Goal: Task Accomplishment & Management: Use online tool/utility

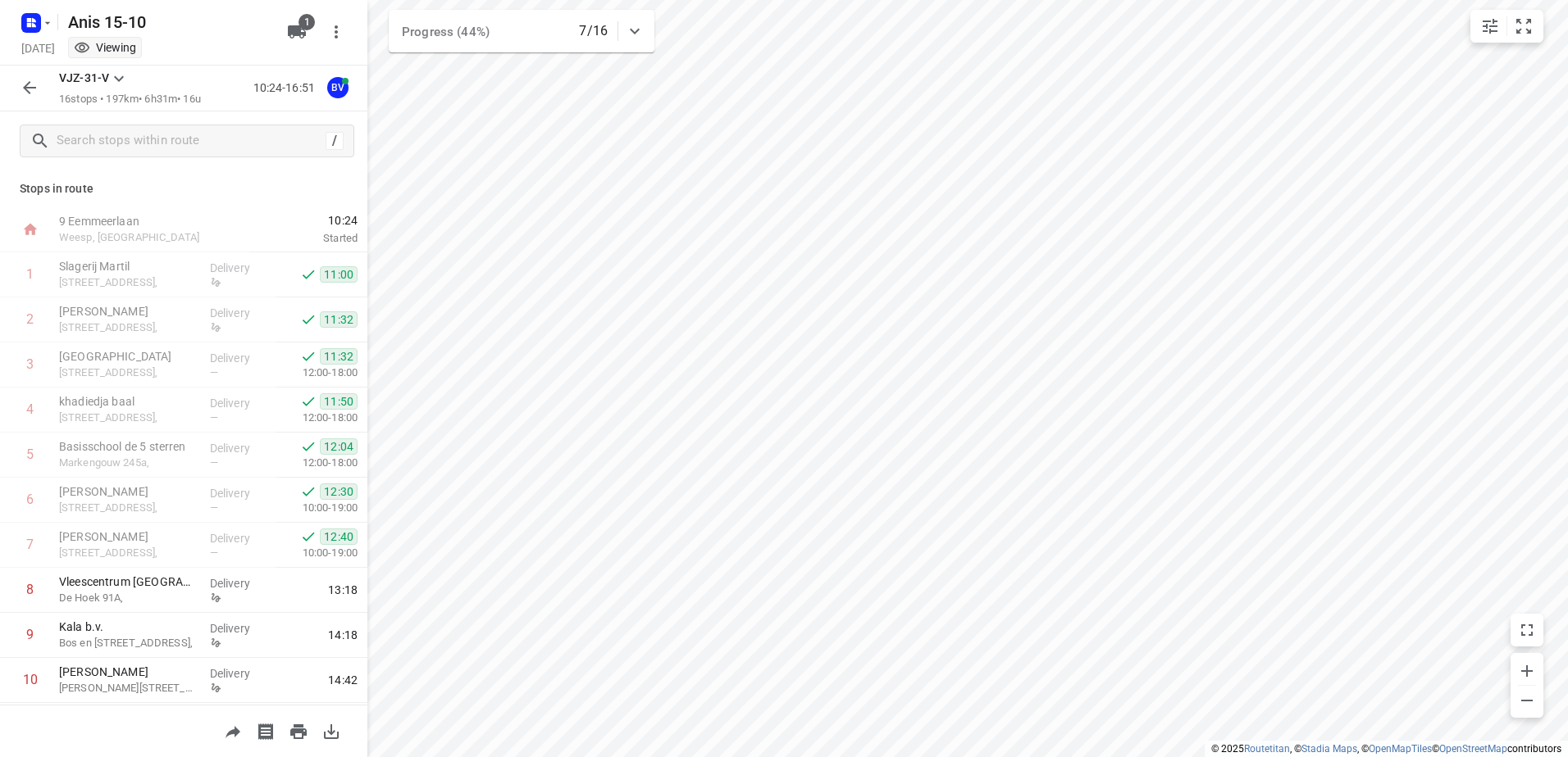
scroll to position [314, 0]
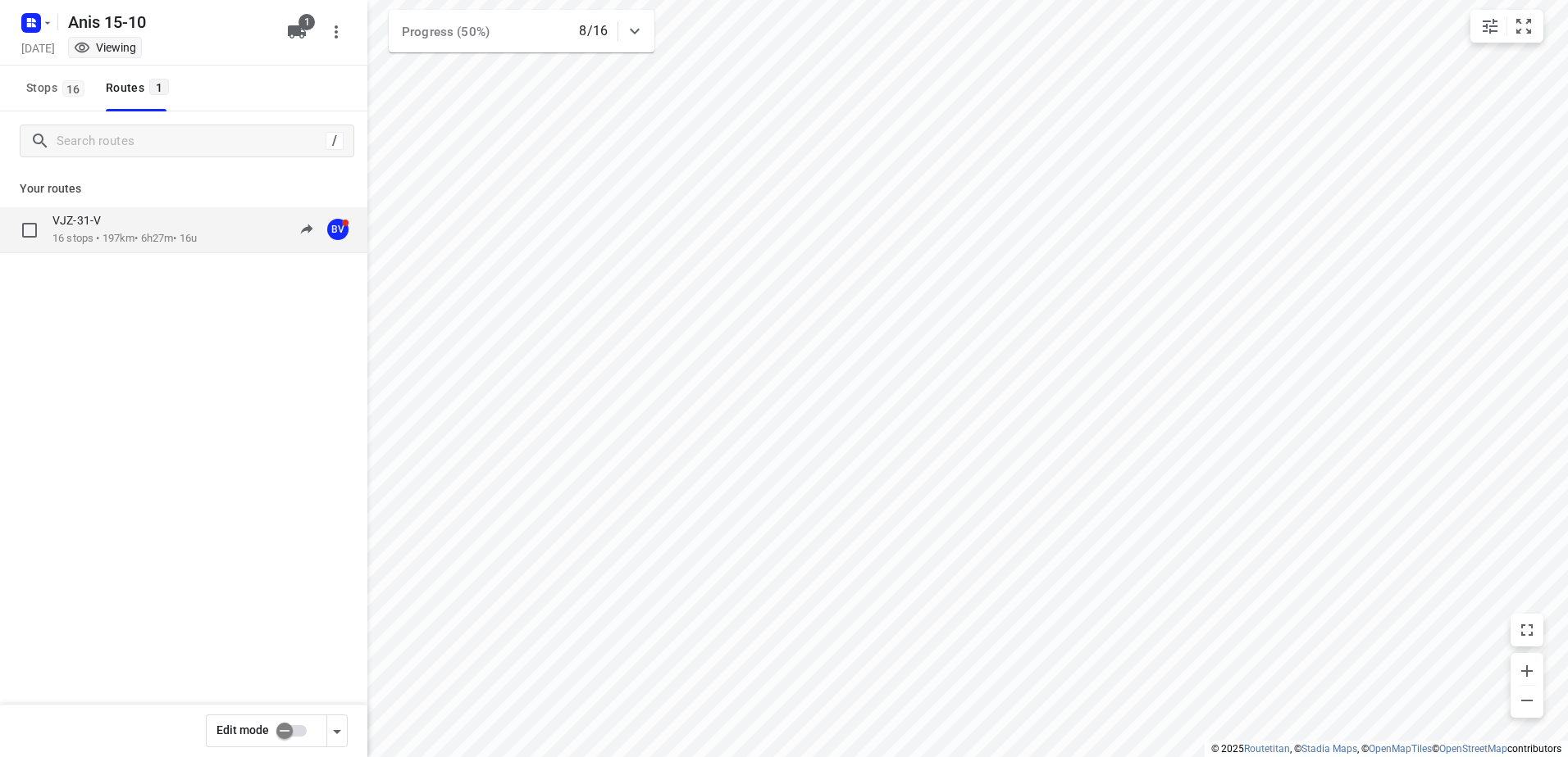
click at [137, 228] on div "VJZ-31-V" at bounding box center [124, 222] width 144 height 18
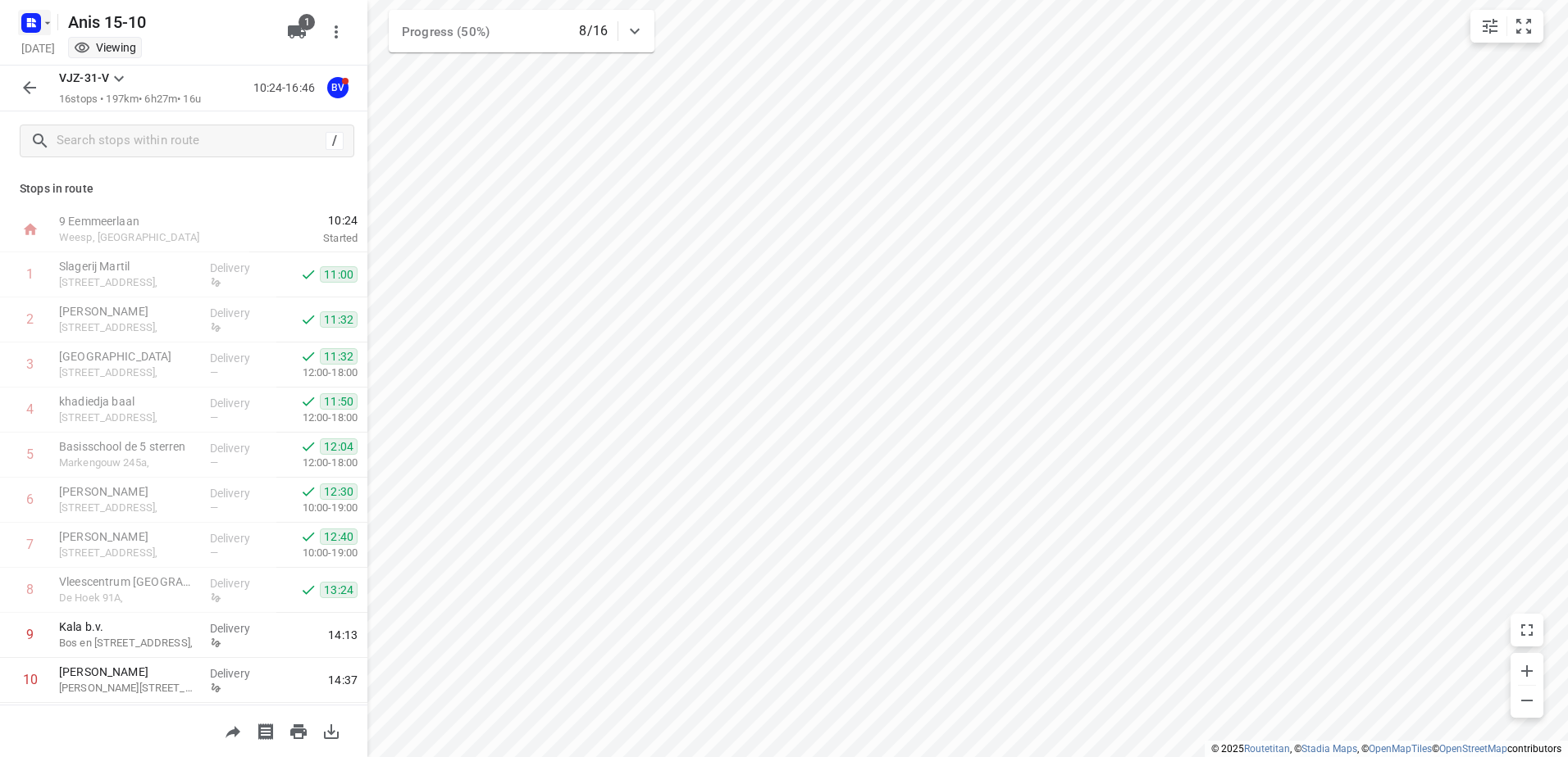
click at [48, 24] on icon "button" at bounding box center [47, 23] width 13 height 13
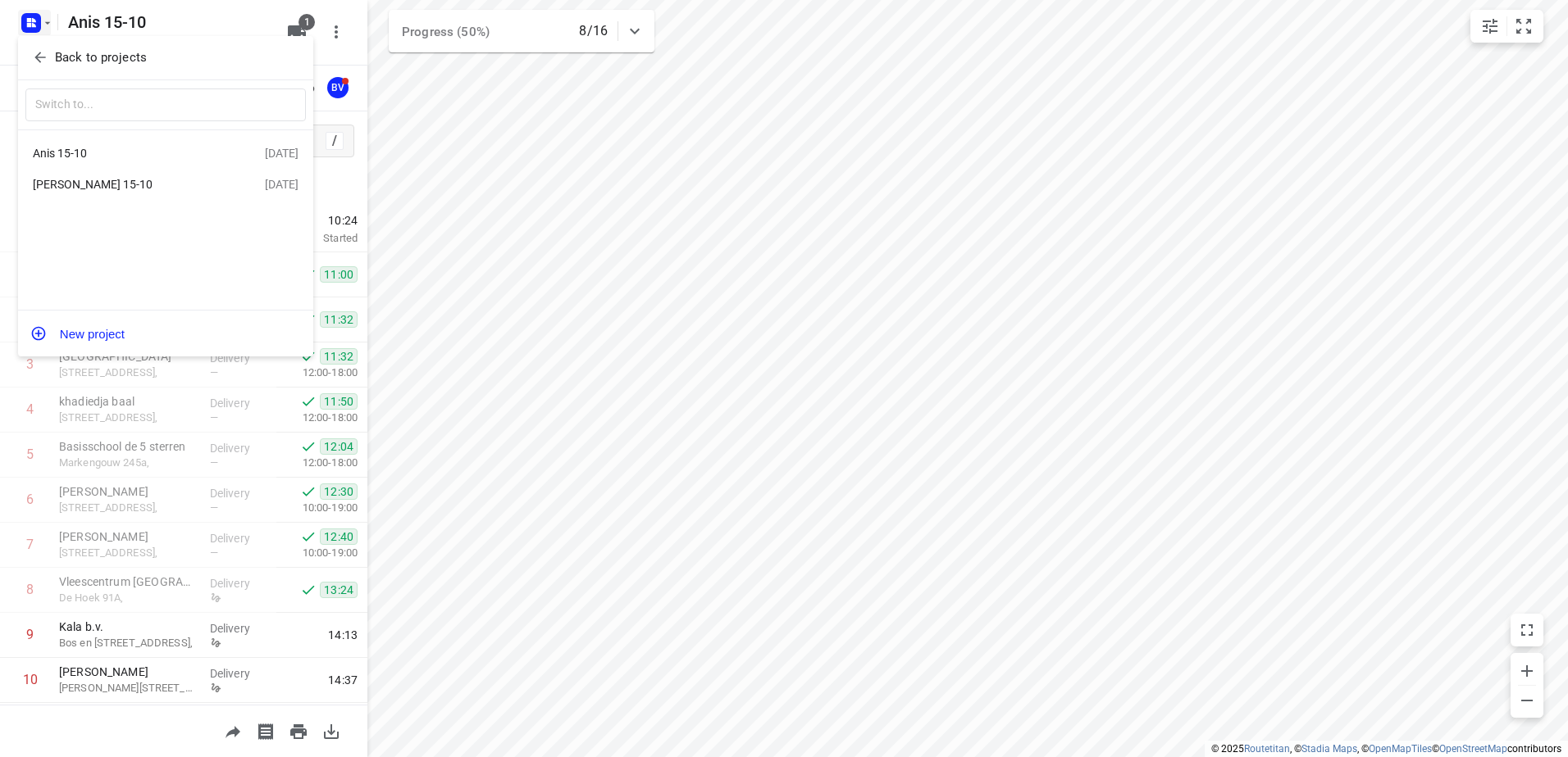
click at [67, 188] on div "Jeffrey 15-10" at bounding box center [127, 184] width 189 height 13
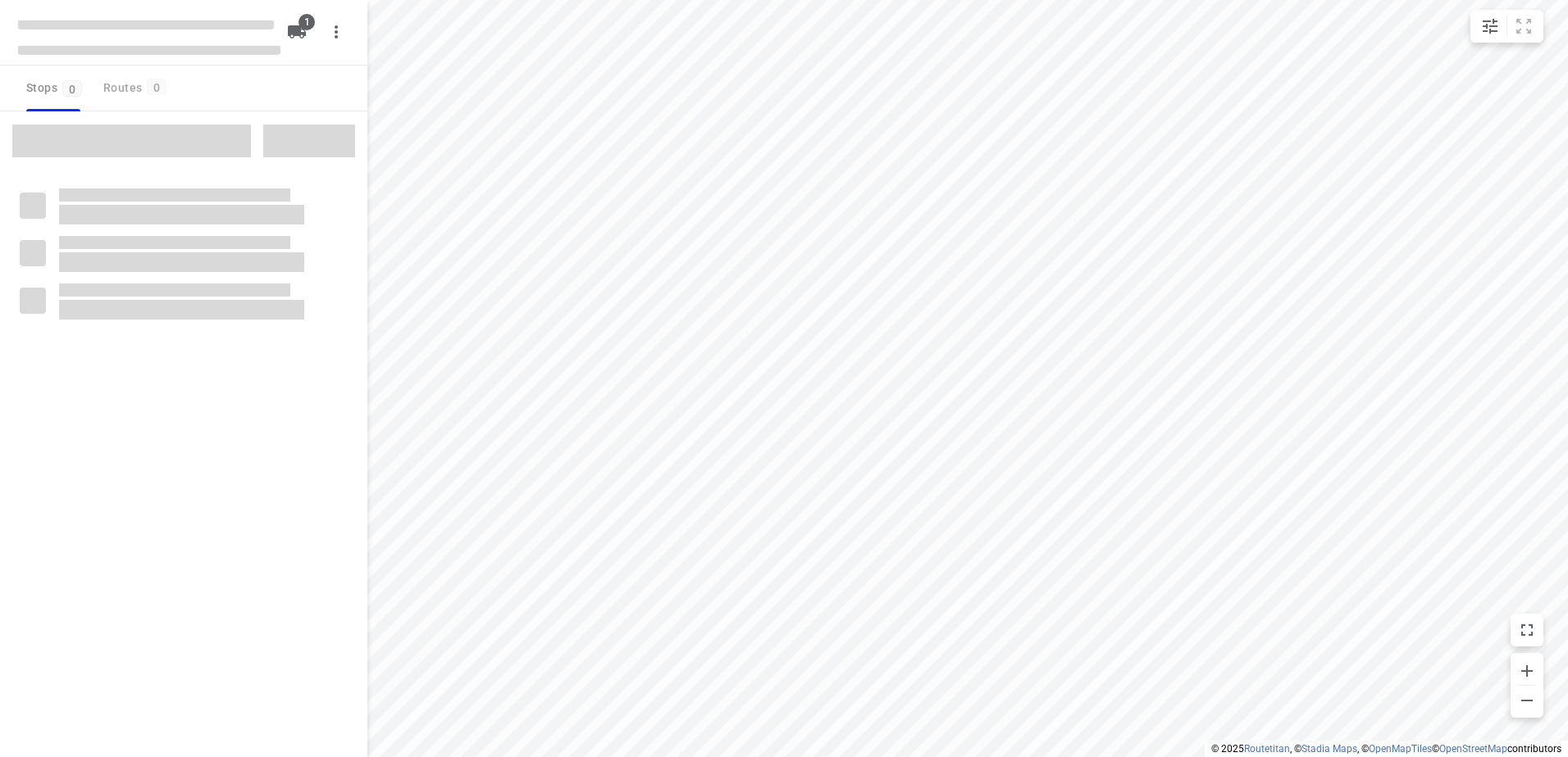
type input "distance"
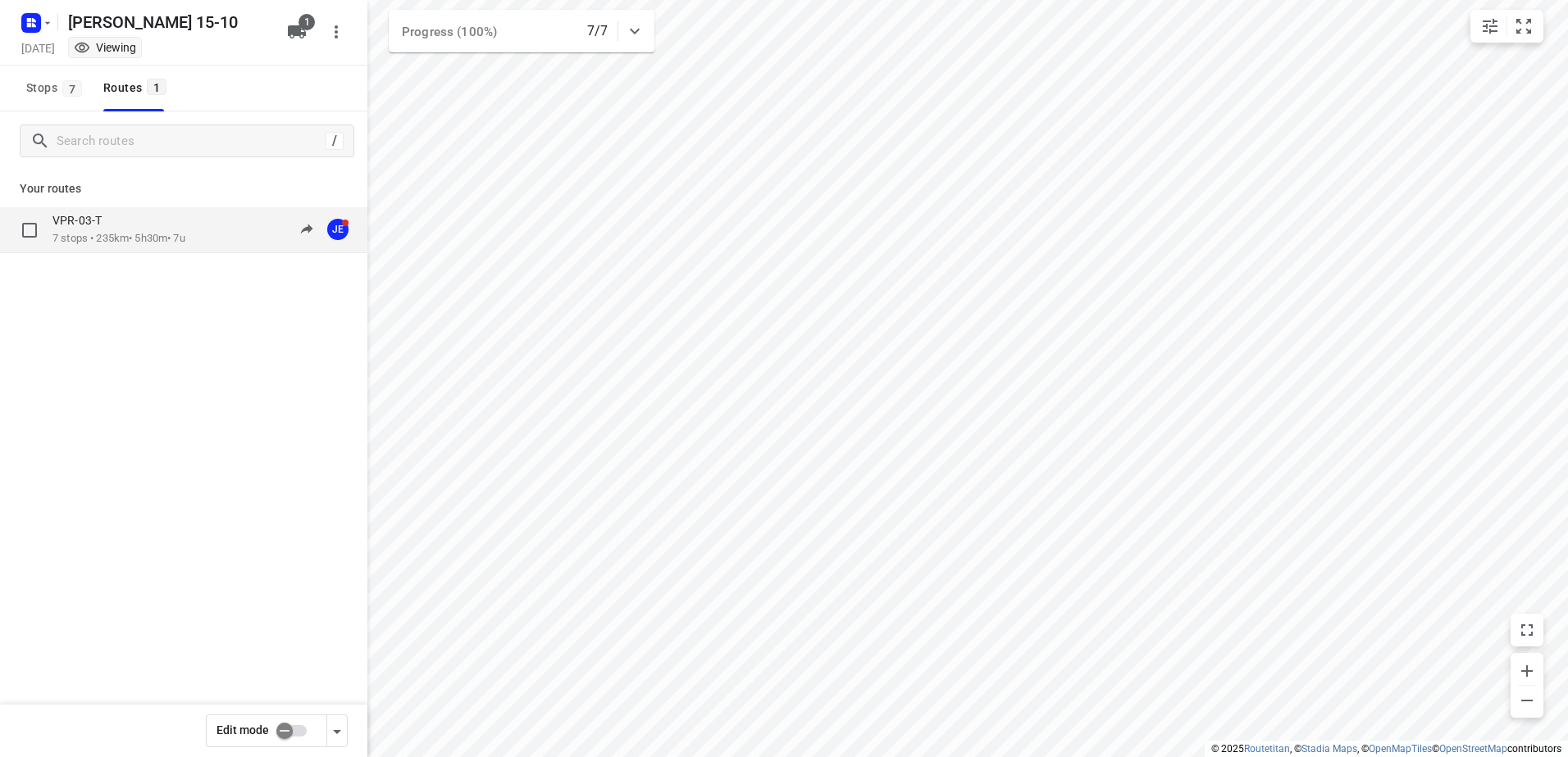
click at [82, 223] on p "VPR-03-T" at bounding box center [82, 221] width 59 height 15
